Goal: Communication & Community: Participate in discussion

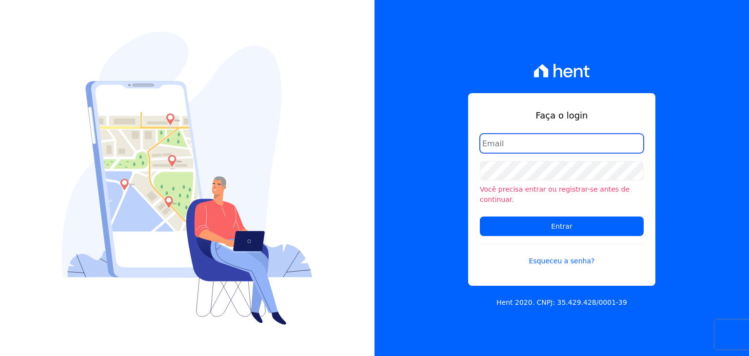
type input "[EMAIL_ADDRESS][DOMAIN_NAME]"
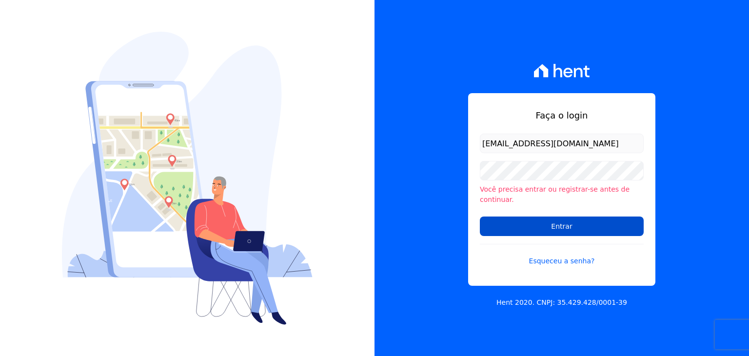
click at [558, 217] on input "Entrar" at bounding box center [562, 225] width 164 height 19
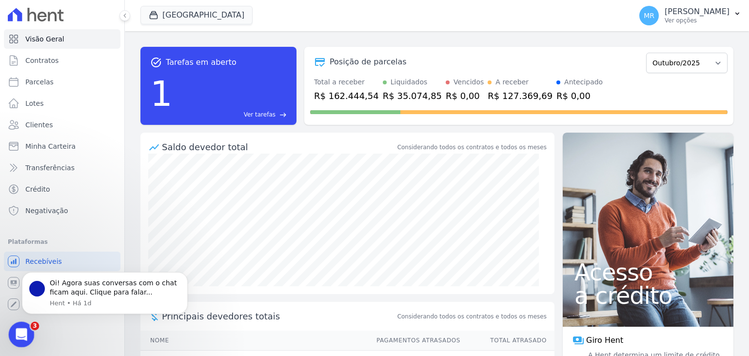
click at [28, 342] on div "Abertura do Messenger da Intercom" at bounding box center [20, 333] width 32 height 32
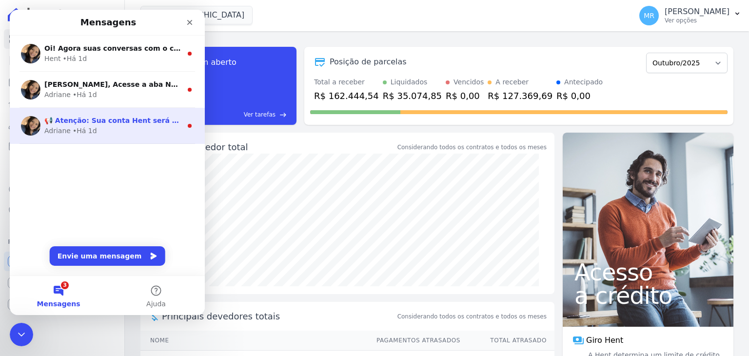
click at [107, 135] on div "Adriane • Há 1d" at bounding box center [112, 131] width 137 height 10
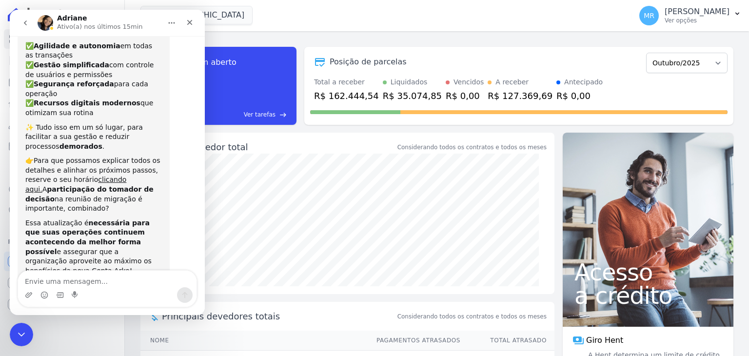
scroll to position [120, 0]
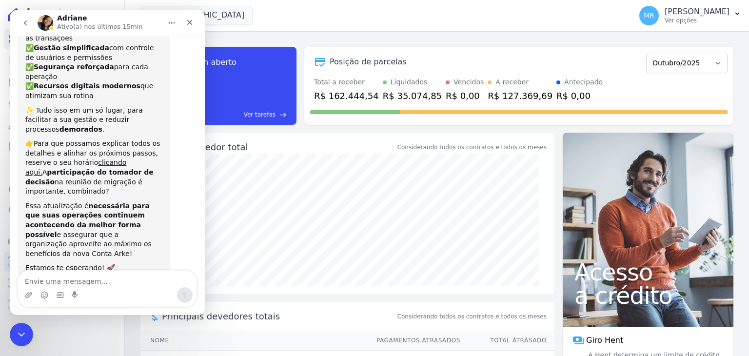
click at [29, 26] on button "go back" at bounding box center [25, 23] width 19 height 19
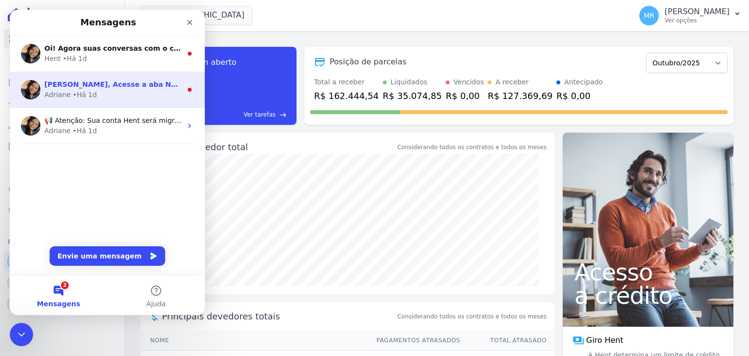
click at [73, 96] on div "• Há 1d" at bounding box center [85, 95] width 24 height 10
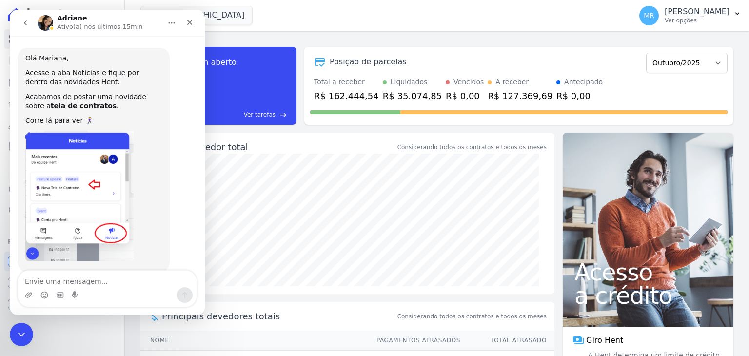
click at [31, 23] on button "go back" at bounding box center [25, 23] width 19 height 19
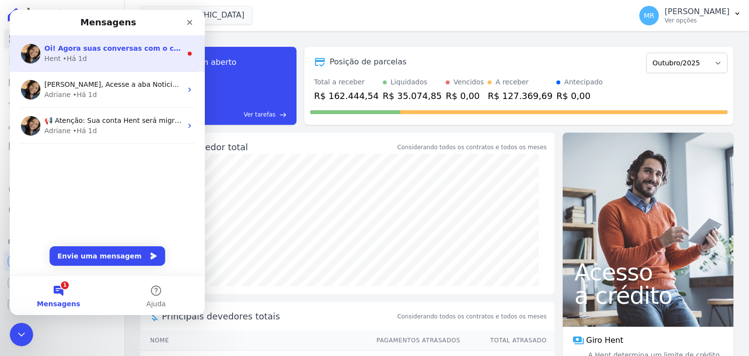
click at [72, 63] on div "• Há 1d" at bounding box center [75, 59] width 24 height 10
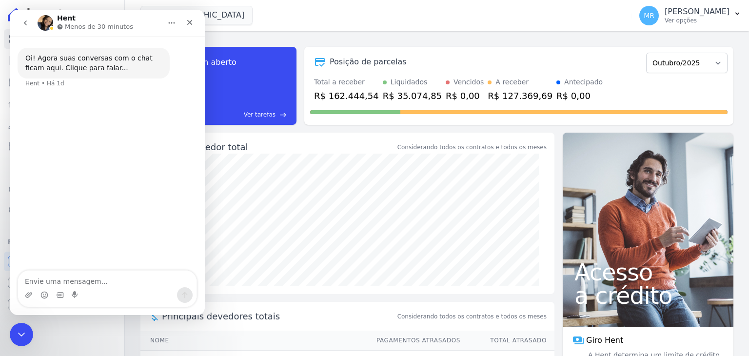
click at [22, 21] on icon "go back" at bounding box center [25, 23] width 8 height 8
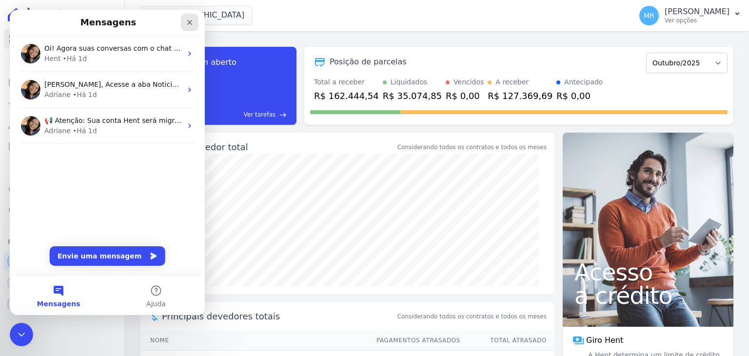
click at [189, 24] on icon "Fechar" at bounding box center [190, 23] width 8 height 8
